Goal: Browse casually

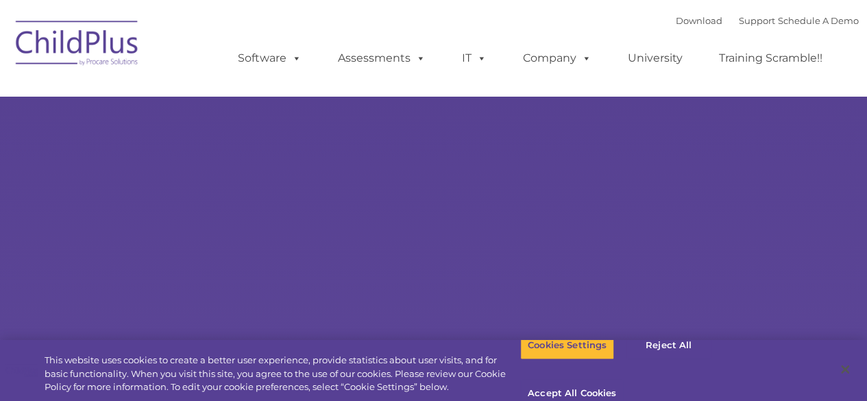
type input ""
select select "MEDIUM"
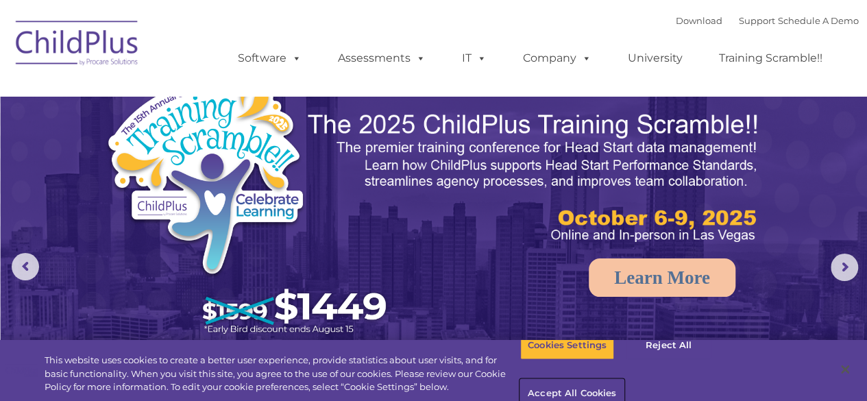
click at [624, 380] on button "Accept All Cookies" at bounding box center [571, 394] width 103 height 29
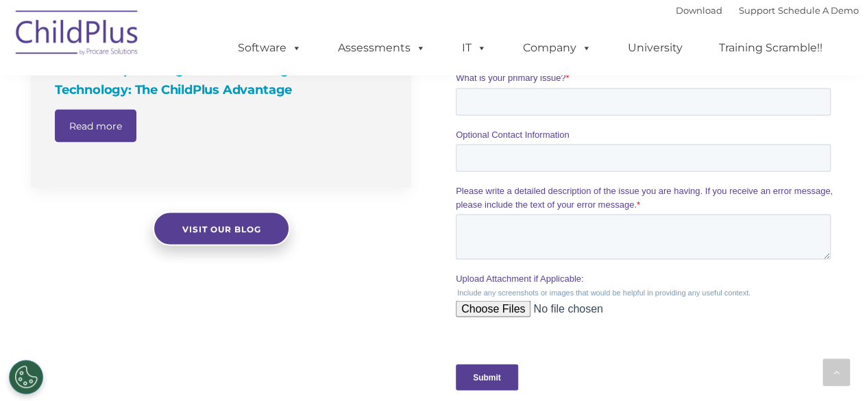
scroll to position [1125, 0]
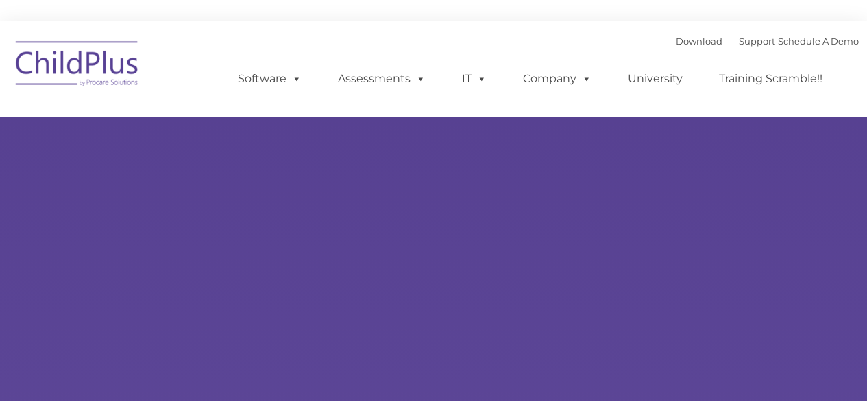
type input ""
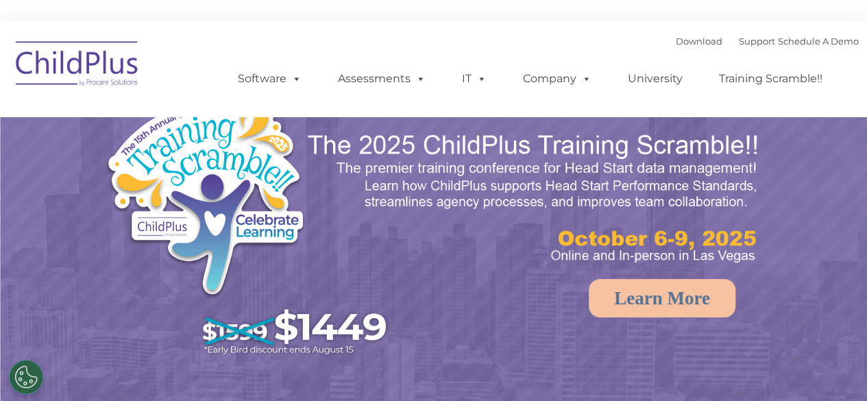
select select "MEDIUM"
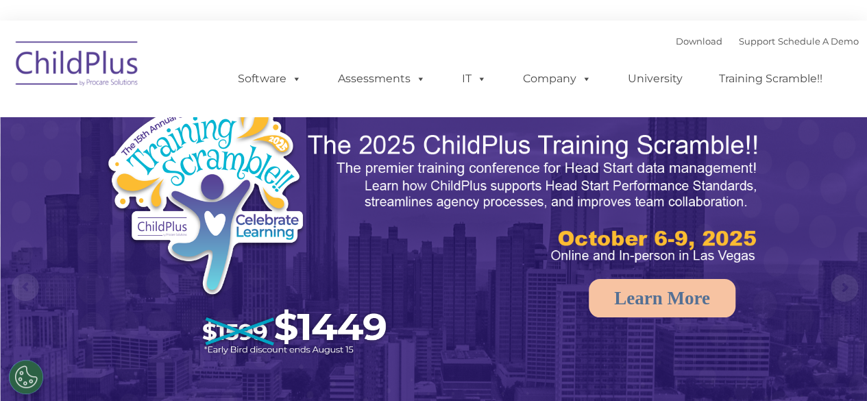
click at [217, 149] on img at bounding box center [250, 229] width 291 height 269
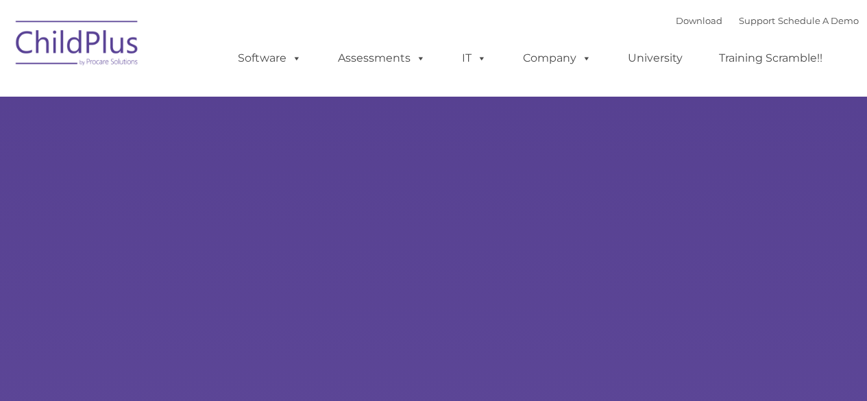
type input ""
select select "MEDIUM"
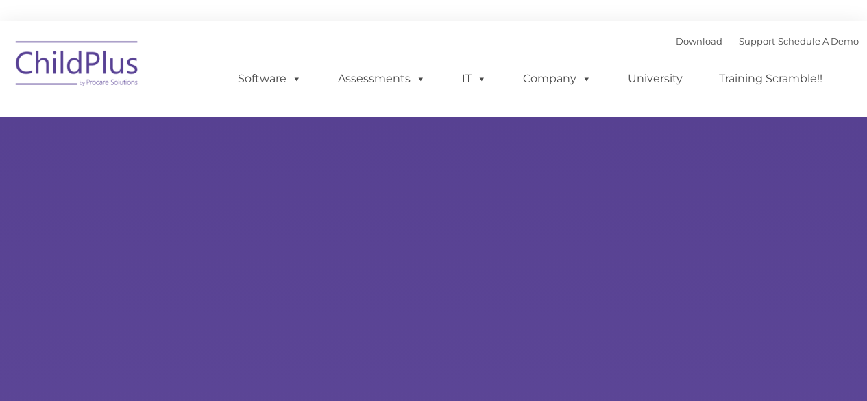
type input ""
select select "MEDIUM"
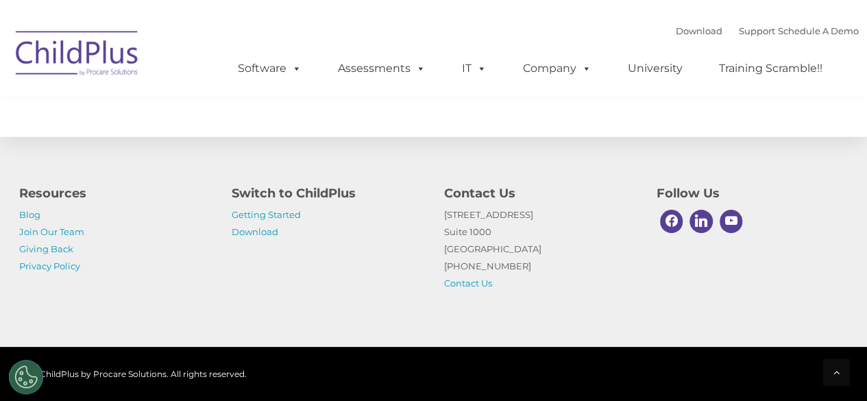
scroll to position [1669, 0]
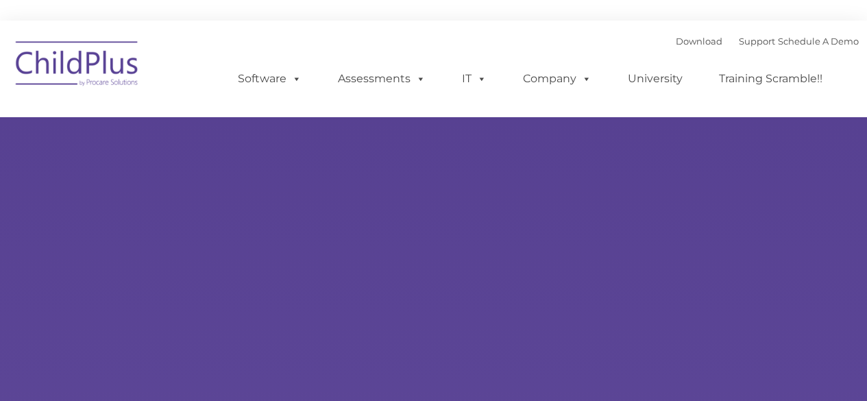
type input ""
select select "MEDIUM"
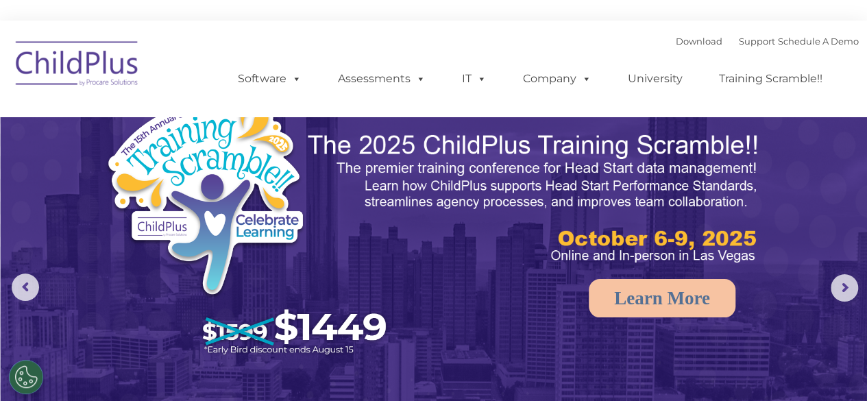
click at [75, 59] on img at bounding box center [77, 66] width 137 height 69
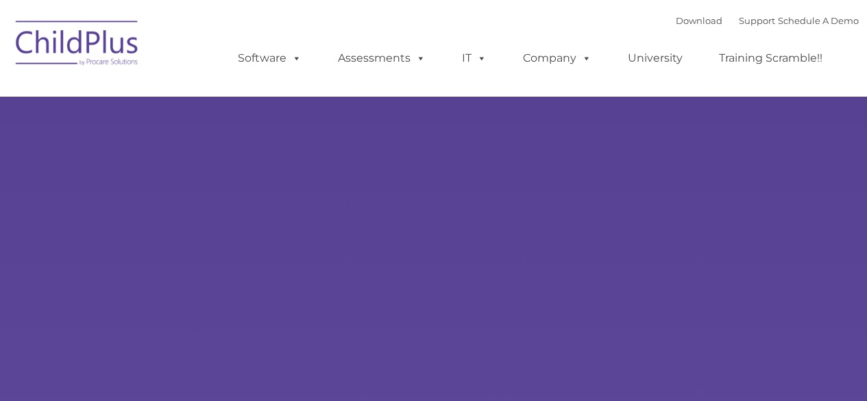
type input ""
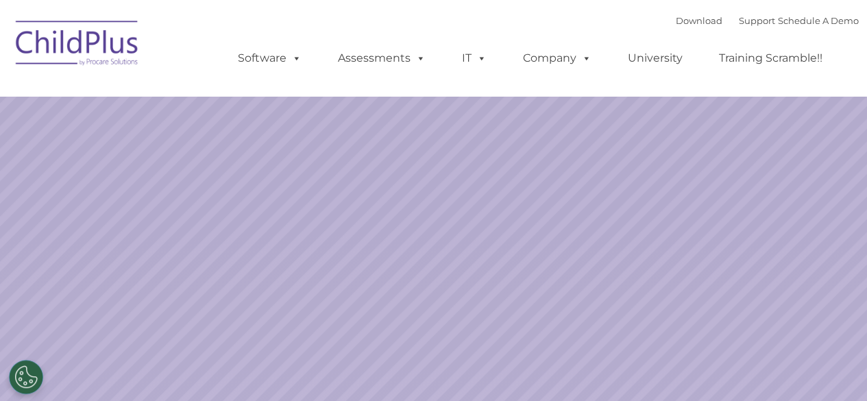
select select "MEDIUM"
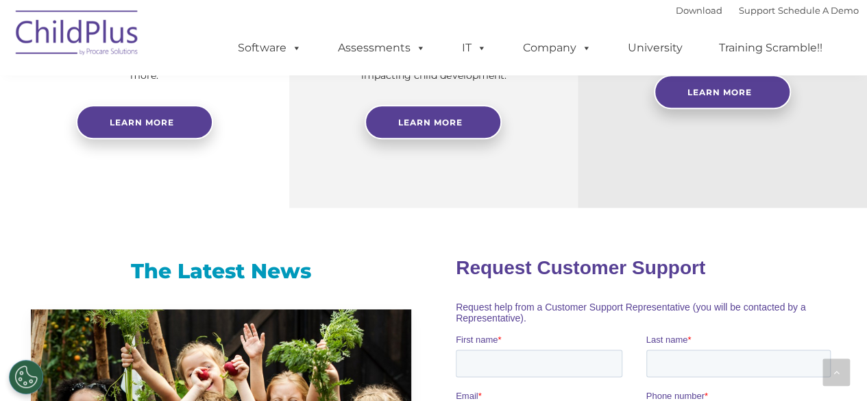
scroll to position [944, 0]
